Goal: Ask a question: Seek information or help from site administrators or community

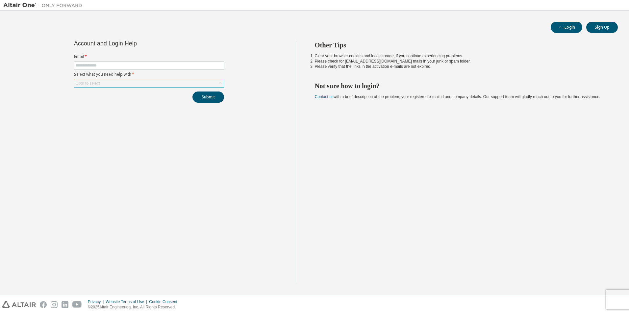
click at [125, 82] on div "Click to select" at bounding box center [148, 83] width 149 height 8
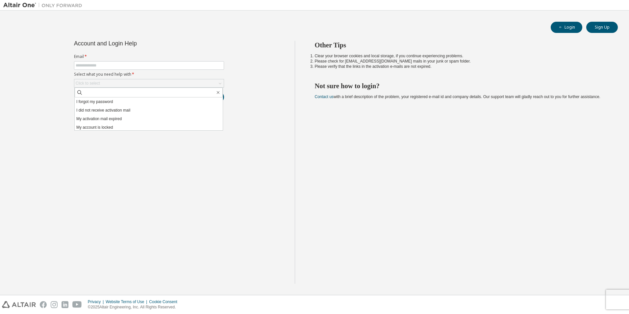
click at [47, 179] on div "Account and Login Help Email * Select what you need help with * Click to select…" at bounding box center [149, 162] width 292 height 243
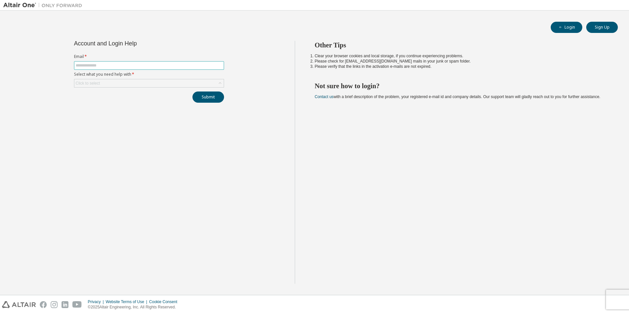
click at [101, 64] on input "text" at bounding box center [149, 65] width 147 height 5
click at [107, 66] on input "**********" at bounding box center [149, 65] width 147 height 5
type input "**********"
click at [117, 81] on div "Click to select" at bounding box center [148, 83] width 149 height 8
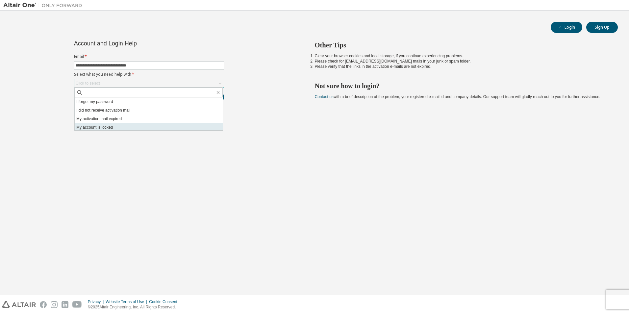
scroll to position [18, 0]
click at [115, 126] on li "I don't know but can't login" at bounding box center [149, 126] width 148 height 9
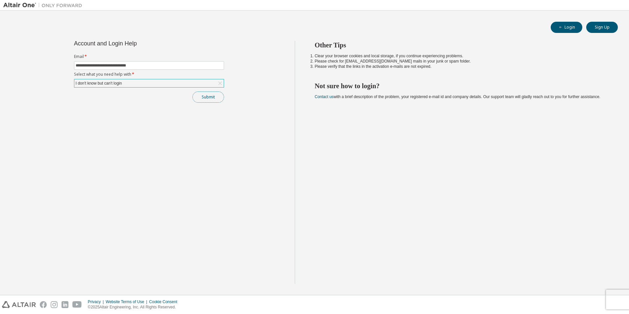
click at [197, 98] on button "Submit" at bounding box center [208, 96] width 32 height 11
drag, startPoint x: 219, startPoint y: 98, endPoint x: 236, endPoint y: 100, distance: 16.9
click at [219, 98] on button "Submit" at bounding box center [208, 96] width 32 height 11
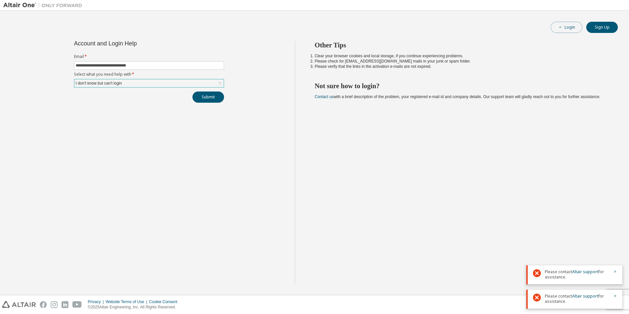
click at [563, 28] on icon "button" at bounding box center [561, 27] width 4 height 4
